Goal: Information Seeking & Learning: Find specific fact

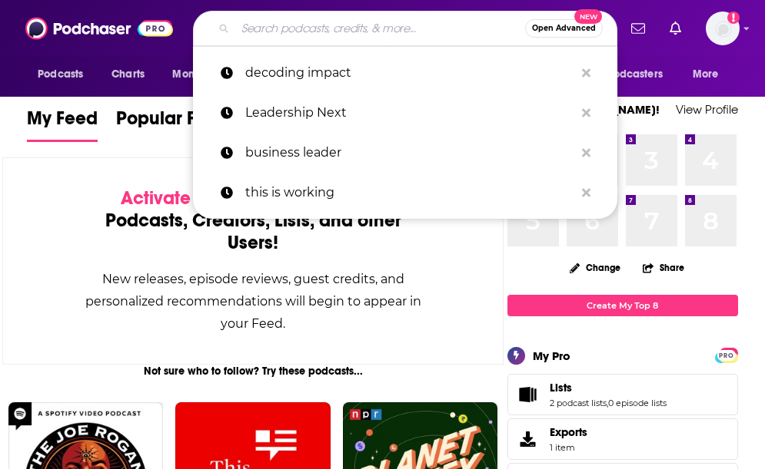
click at [354, 32] on input "Search podcasts, credits, & more..." at bounding box center [380, 28] width 290 height 25
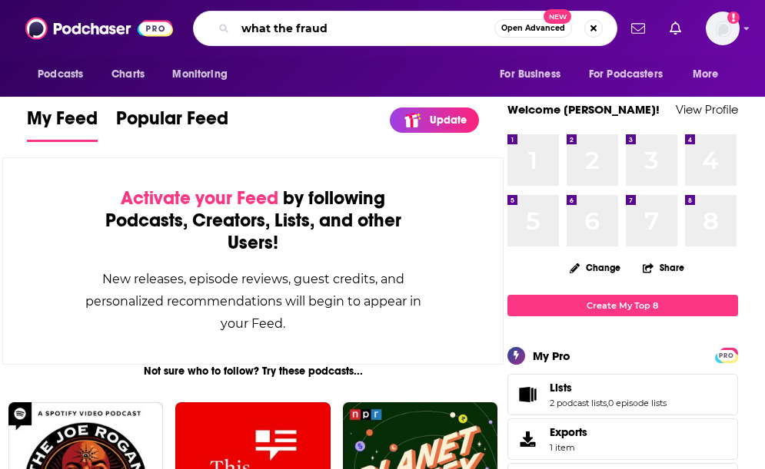
type input "what the fraud"
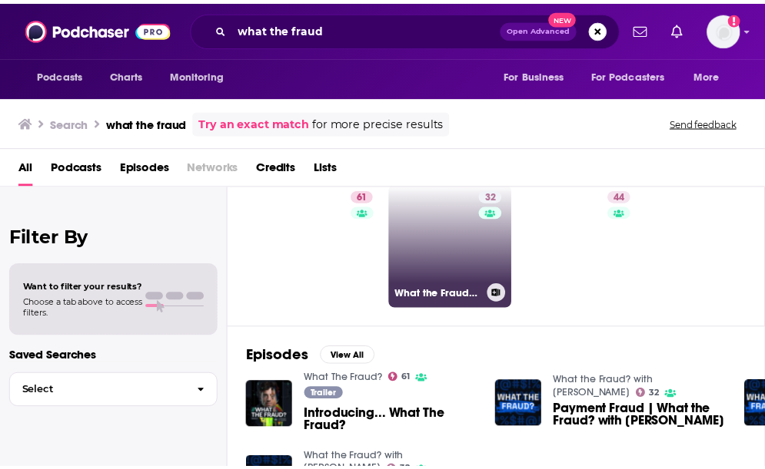
scroll to position [49, 0]
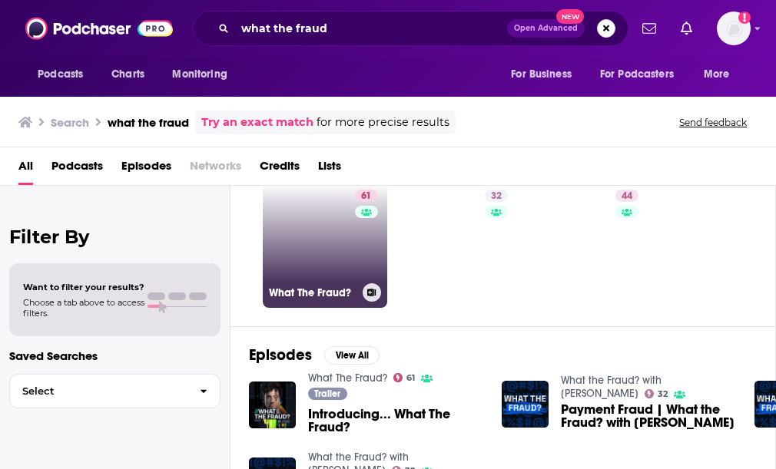
click at [329, 284] on div "What The Fraud?" at bounding box center [325, 293] width 112 height 18
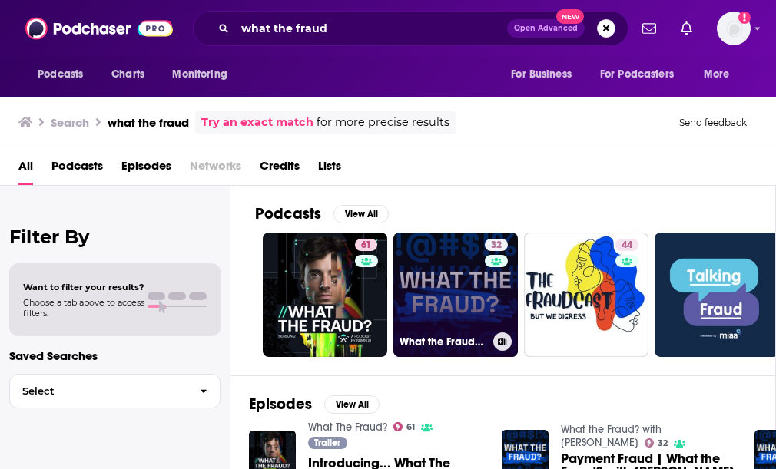
click at [450, 261] on link "32 What the Fraud? with [PERSON_NAME]" at bounding box center [455, 295] width 124 height 124
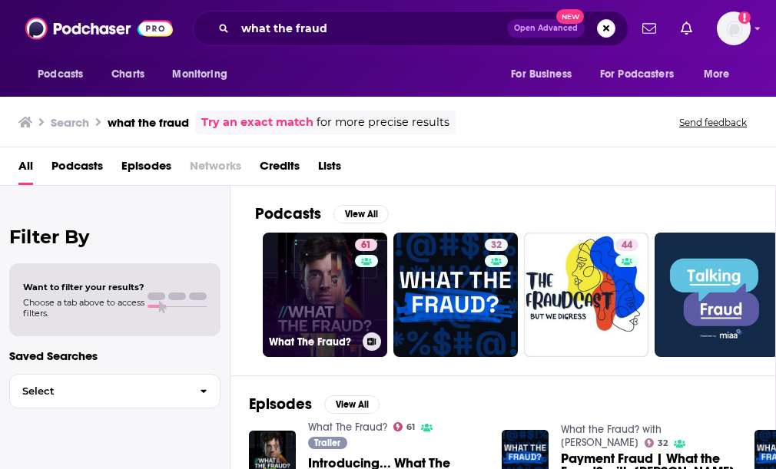
click at [303, 270] on link "61 What The Fraud?" at bounding box center [325, 295] width 124 height 124
